Goal: Task Accomplishment & Management: Manage account settings

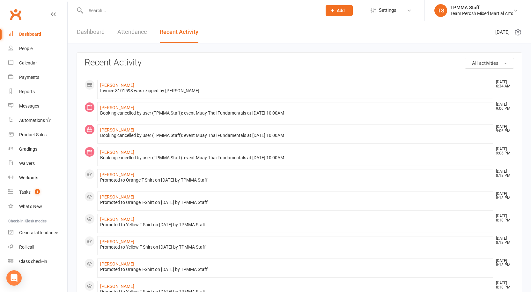
click at [112, 13] on input "text" at bounding box center [201, 10] width 234 height 9
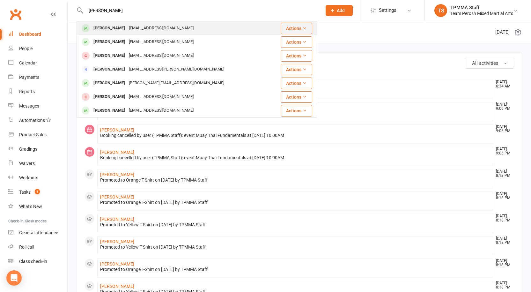
type input "[PERSON_NAME]"
click at [127, 27] on div "[EMAIL_ADDRESS][DOMAIN_NAME]" at bounding box center [161, 28] width 69 height 9
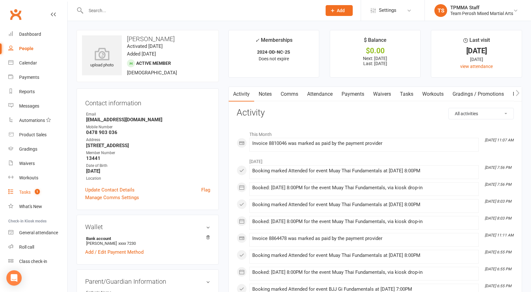
click at [27, 192] on div "Tasks" at bounding box center [24, 192] width 11 height 5
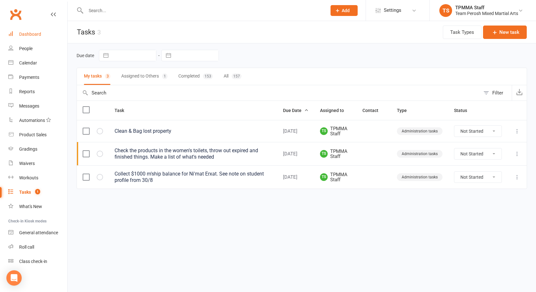
click at [29, 32] on div "Dashboard" at bounding box center [30, 34] width 22 height 5
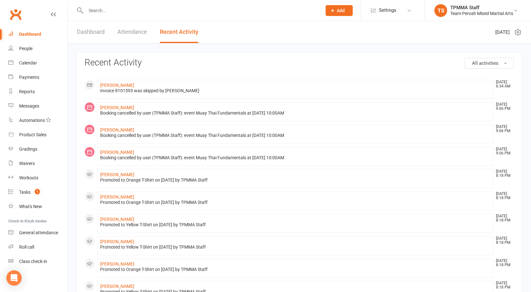
click at [116, 14] on input "text" at bounding box center [201, 10] width 234 height 9
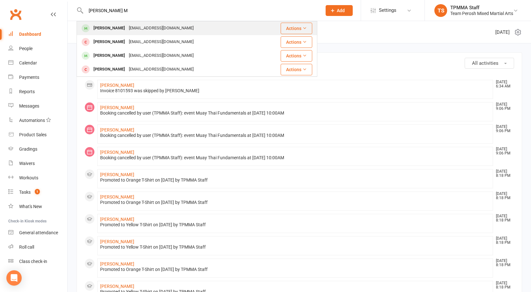
type input "[PERSON_NAME] M"
click at [145, 27] on div "[EMAIL_ADDRESS][DOMAIN_NAME]" at bounding box center [161, 28] width 69 height 9
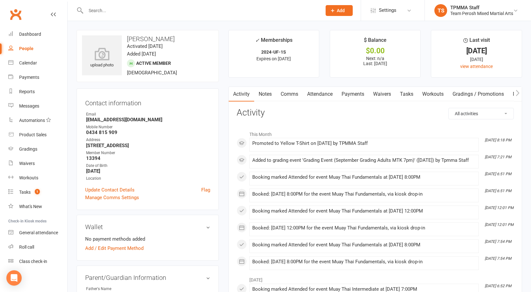
click at [118, 9] on input "text" at bounding box center [201, 10] width 234 height 9
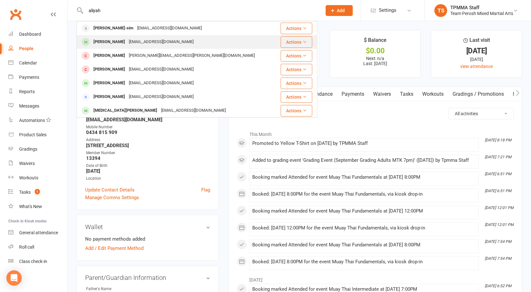
type input "aliyah"
click at [126, 42] on div "[PERSON_NAME]" at bounding box center [109, 41] width 35 height 9
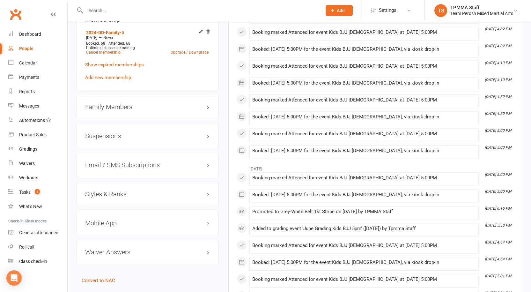
scroll to position [575, 0]
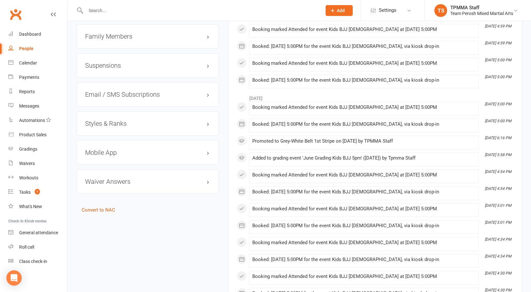
click at [114, 120] on h3 "Styles & Ranks" at bounding box center [147, 123] width 125 height 7
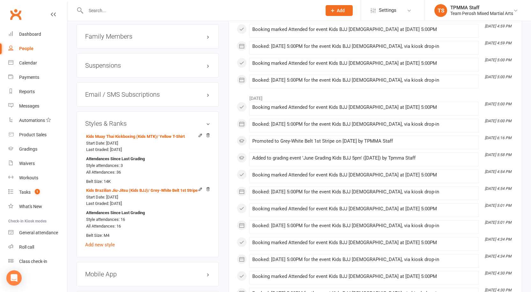
click at [128, 13] on input "text" at bounding box center [201, 10] width 234 height 9
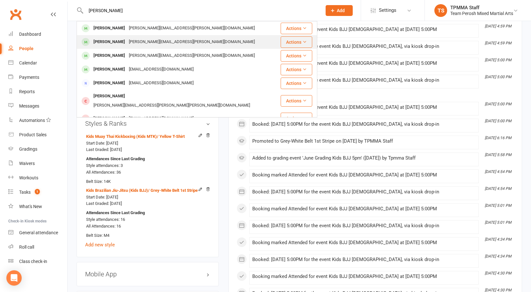
type input "[PERSON_NAME]"
click at [119, 42] on div "[PERSON_NAME]" at bounding box center [109, 41] width 35 height 9
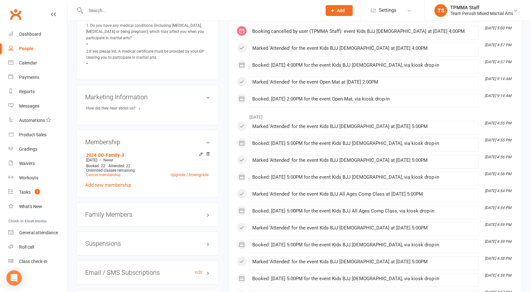
scroll to position [511, 0]
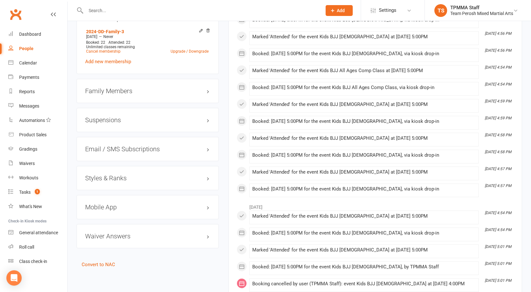
click at [111, 175] on h3 "Styles & Ranks" at bounding box center [147, 178] width 125 height 7
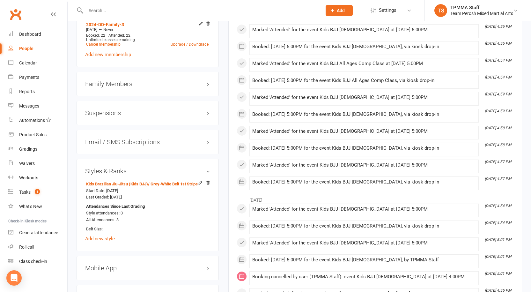
scroll to position [575, 0]
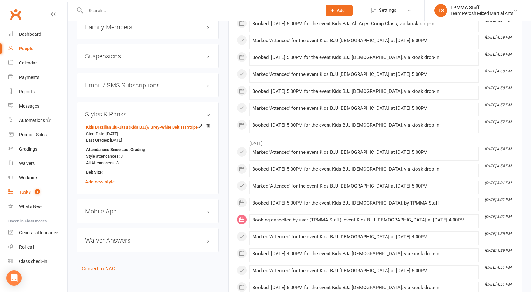
click at [27, 192] on div "Tasks" at bounding box center [24, 192] width 11 height 5
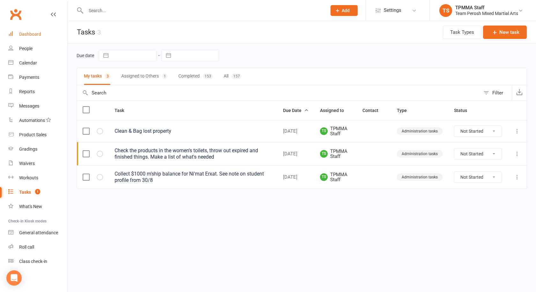
click at [37, 35] on div "Dashboard" at bounding box center [30, 34] width 22 height 5
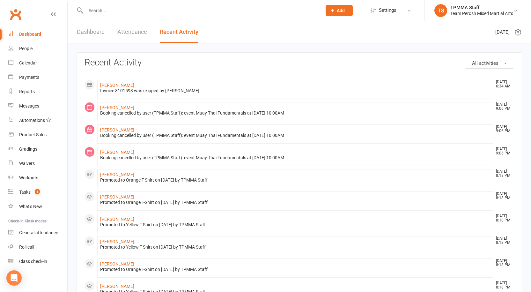
click at [131, 7] on input "text" at bounding box center [201, 10] width 234 height 9
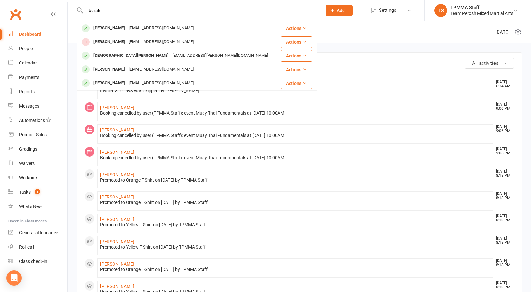
type input "burak"
click at [144, 27] on div "[EMAIL_ADDRESS][DOMAIN_NAME]" at bounding box center [161, 28] width 69 height 9
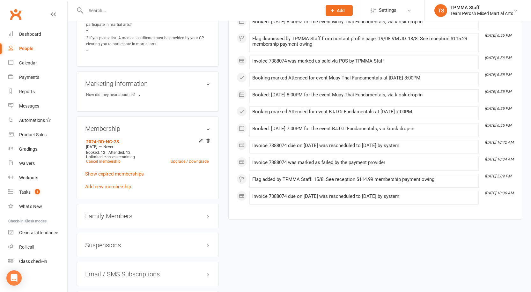
scroll to position [415, 0]
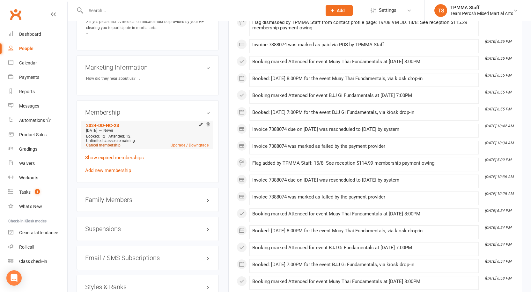
click at [104, 143] on link "Cancel membership" at bounding box center [103, 145] width 34 height 4
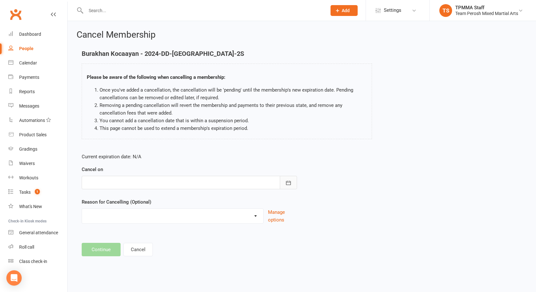
click at [294, 181] on button "button" at bounding box center [288, 182] width 17 height 13
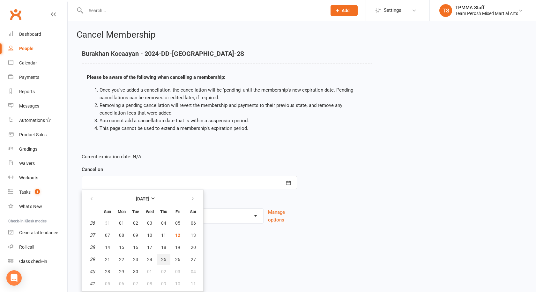
click at [163, 260] on span "25" at bounding box center [163, 259] width 5 height 5
type input "[DATE]"
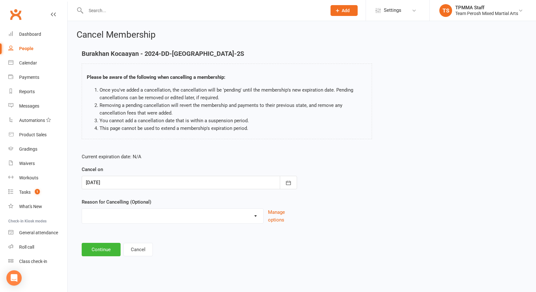
click at [256, 216] on select "Became a member Excessive failed payments Financial Inactive Inactive Casual In…" at bounding box center [172, 215] width 181 height 13
select select "7"
click at [82, 209] on select "Became a member Excessive failed payments Financial Inactive Inactive Casual In…" at bounding box center [172, 215] width 181 height 13
click at [101, 253] on button "Continue" at bounding box center [101, 249] width 39 height 13
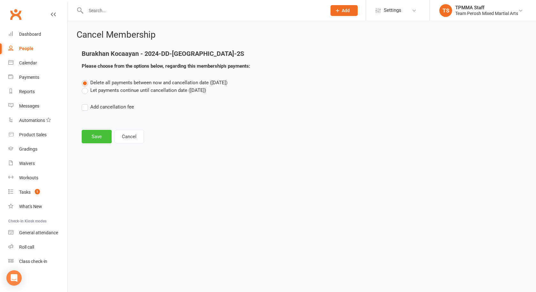
click at [102, 137] on button "Save" at bounding box center [97, 136] width 30 height 13
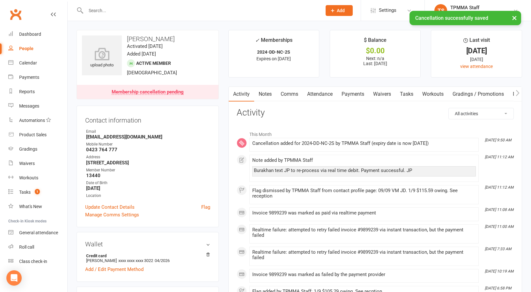
click at [159, 93] on div "Membership cancellation pending" at bounding box center [148, 92] width 72 height 5
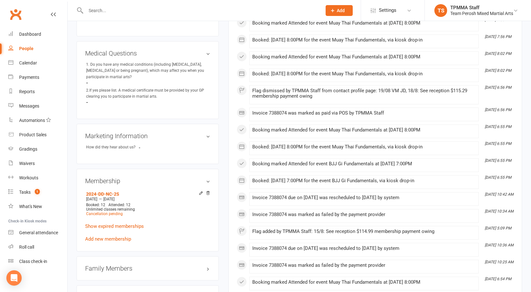
scroll to position [399, 0]
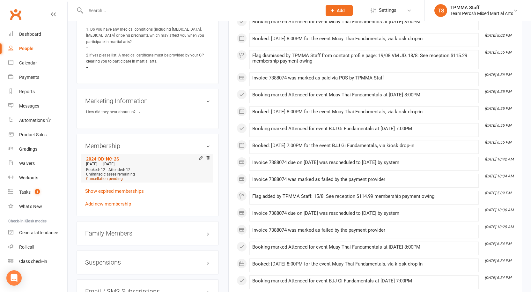
click at [105, 177] on span "Cancellation pending" at bounding box center [104, 179] width 37 height 4
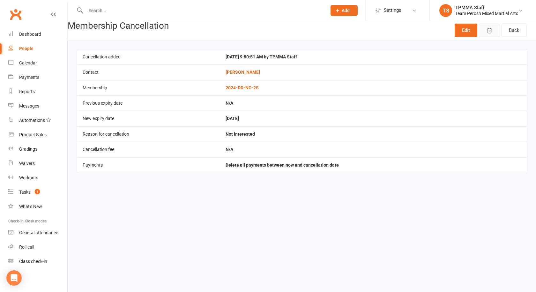
click at [488, 30] on icon "button" at bounding box center [489, 30] width 4 height 5
click at [466, 30] on link "Edit" at bounding box center [466, 30] width 23 height 13
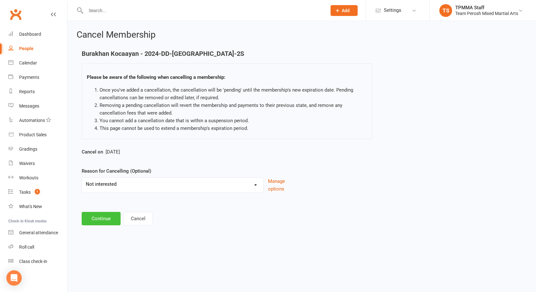
click at [100, 217] on button "Continue" at bounding box center [101, 218] width 39 height 13
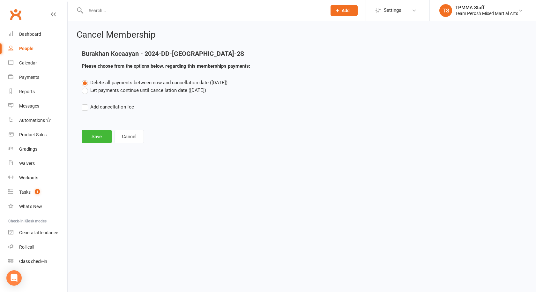
click at [85, 91] on label "Let payments continue until cancellation date ([DATE])" at bounding box center [144, 90] width 124 height 8
click at [85, 86] on input "Let payments continue until cancellation date ([DATE])" at bounding box center [84, 86] width 4 height 0
drag, startPoint x: 92, startPoint y: 135, endPoint x: 96, endPoint y: 138, distance: 4.6
click at [93, 136] on button "Save" at bounding box center [97, 136] width 30 height 13
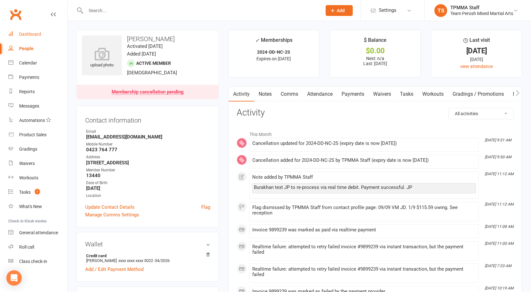
click at [41, 35] on link "Dashboard" at bounding box center [37, 34] width 59 height 14
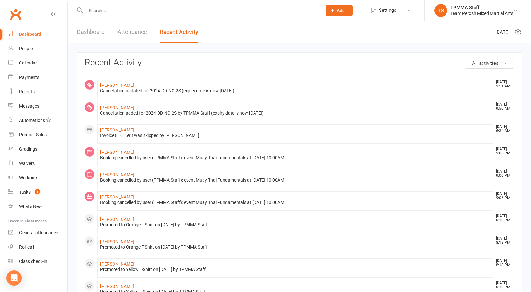
click at [104, 4] on div at bounding box center [197, 10] width 241 height 21
click at [105, 13] on input "text" at bounding box center [201, 10] width 234 height 9
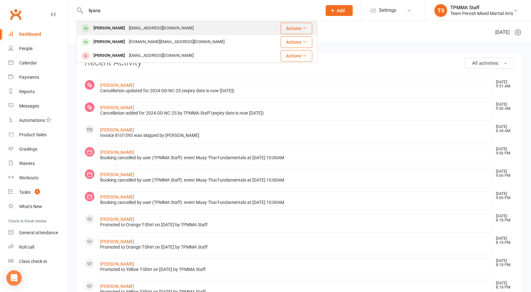
type input "liyana"
click at [127, 29] on div "[EMAIL_ADDRESS][DOMAIN_NAME]" at bounding box center [161, 28] width 69 height 9
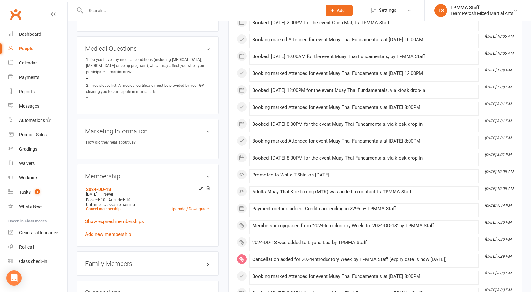
scroll to position [511, 0]
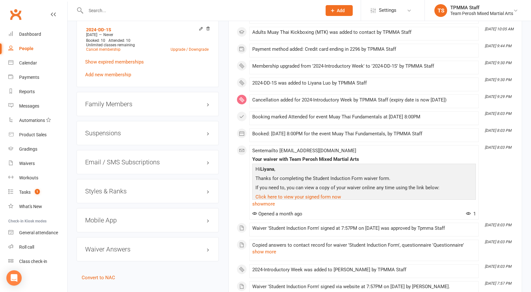
click at [103, 189] on div "Styles & Ranks" at bounding box center [148, 191] width 142 height 24
click at [108, 188] on h3 "Styles & Ranks" at bounding box center [147, 191] width 125 height 7
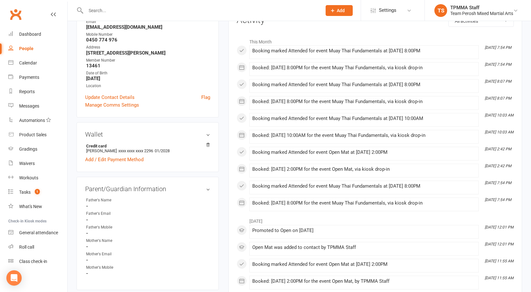
scroll to position [32, 0]
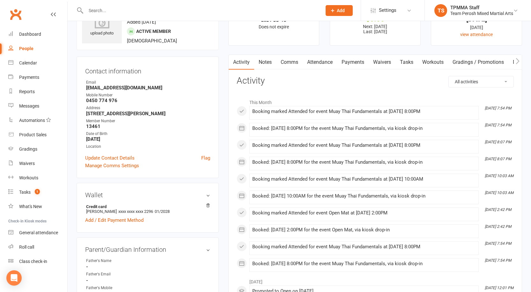
click at [113, 8] on input "text" at bounding box center [201, 10] width 234 height 9
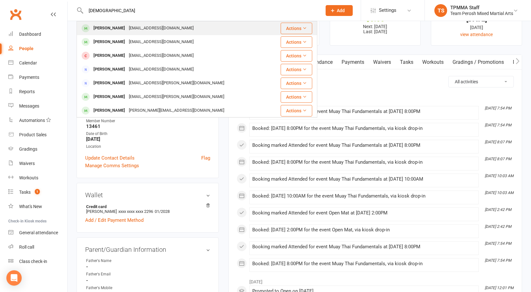
type input "[DEMOGRAPHIC_DATA]"
click at [141, 26] on div "[EMAIL_ADDRESS][DOMAIN_NAME]" at bounding box center [161, 28] width 69 height 9
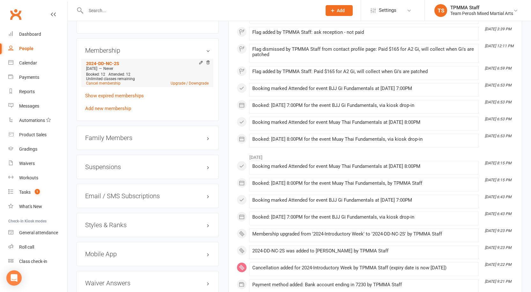
scroll to position [479, 0]
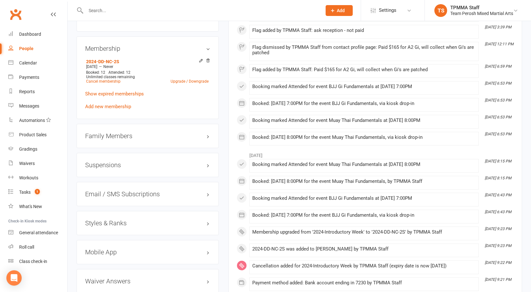
click at [117, 220] on h3 "Styles & Ranks" at bounding box center [147, 223] width 125 height 7
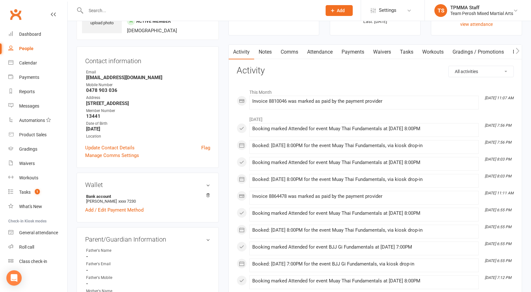
scroll to position [0, 0]
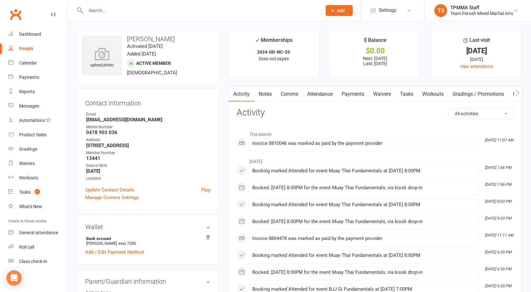
click at [24, 49] on div "People" at bounding box center [26, 48] width 14 height 5
select select "100"
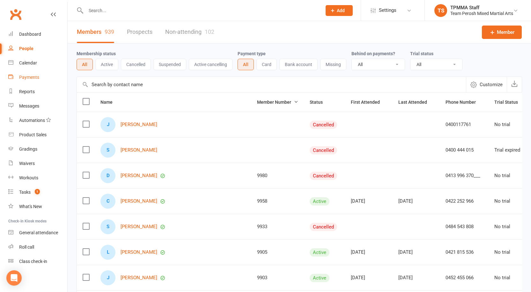
click at [27, 80] on link "Payments" at bounding box center [37, 77] width 59 height 14
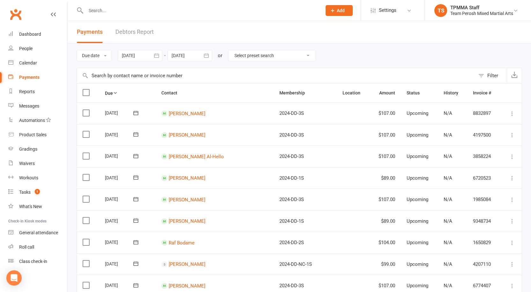
click at [157, 58] on icon "button" at bounding box center [157, 55] width 6 height 6
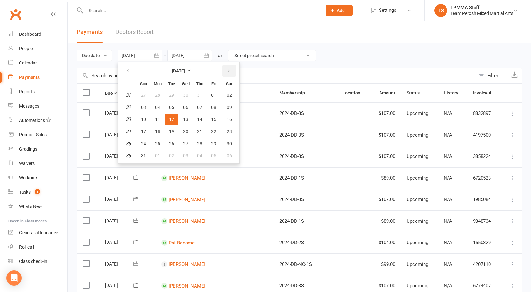
click at [226, 70] on button "button" at bounding box center [229, 70] width 14 height 11
click at [213, 118] on span "19" at bounding box center [213, 119] width 5 height 5
type input "[DATE]"
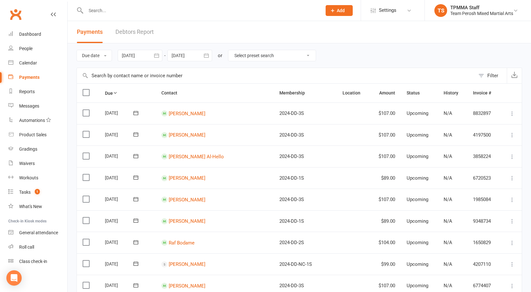
click at [209, 55] on icon "button" at bounding box center [206, 55] width 5 height 4
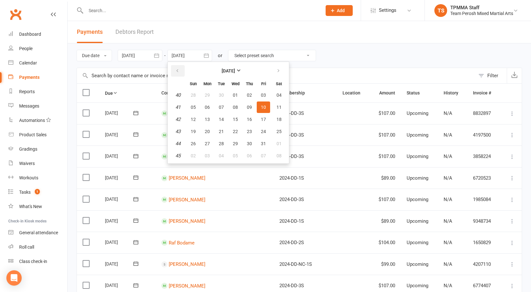
click at [180, 70] on icon "button" at bounding box center [177, 70] width 4 height 5
click at [264, 117] on span "19" at bounding box center [263, 119] width 5 height 5
type input "[DATE]"
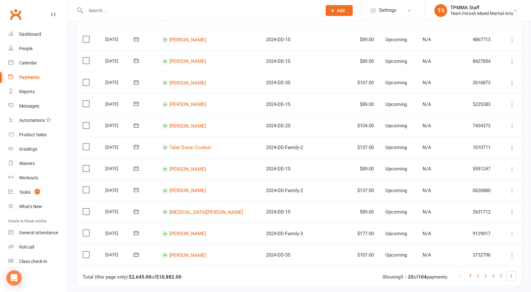
scroll to position [461, 0]
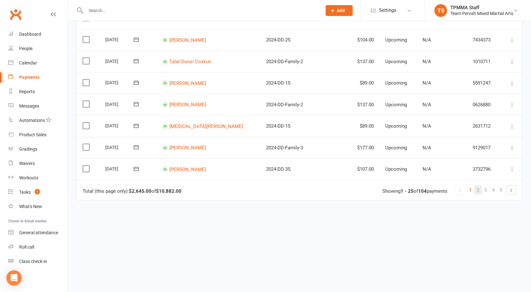
click at [480, 191] on link "2" at bounding box center [479, 189] width 8 height 9
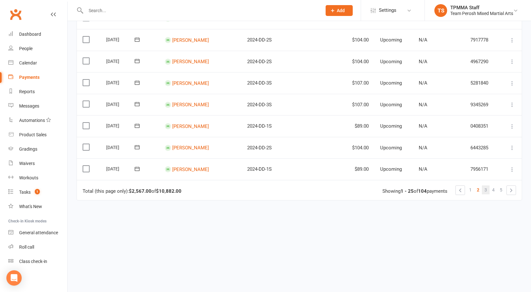
click at [487, 189] on span "3" at bounding box center [486, 189] width 3 height 9
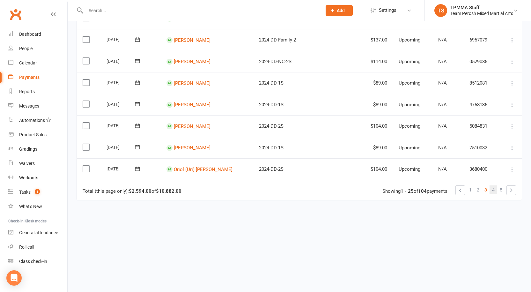
click at [494, 191] on span "4" at bounding box center [494, 189] width 3 height 9
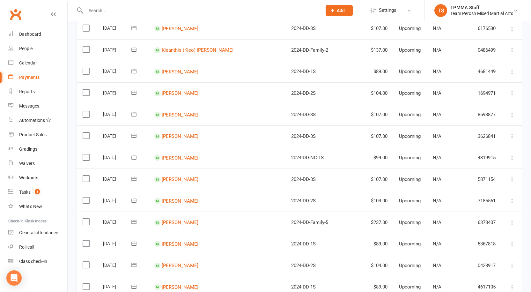
scroll to position [383, 0]
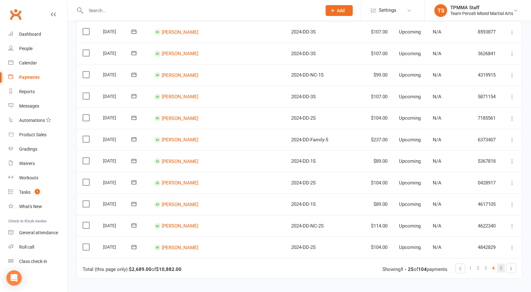
click at [502, 269] on span "5" at bounding box center [501, 268] width 3 height 9
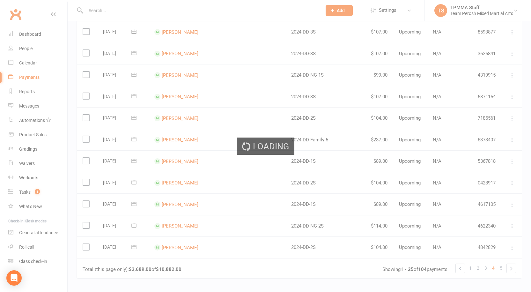
scroll to position [0, 0]
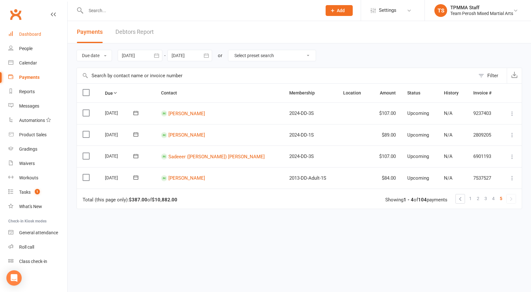
click at [28, 34] on div "Dashboard" at bounding box center [30, 34] width 22 height 5
